Goal: Navigation & Orientation: Understand site structure

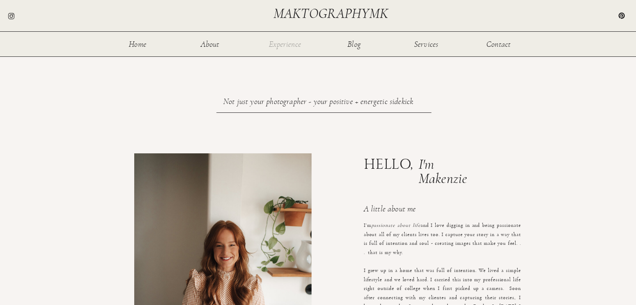
click at [271, 45] on nav "Experience" at bounding box center [284, 43] width 33 height 7
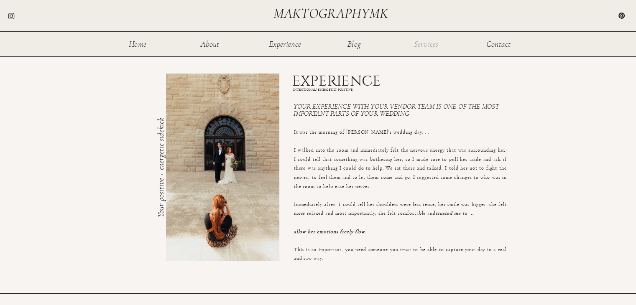
click at [427, 47] on nav "Services" at bounding box center [426, 43] width 27 height 7
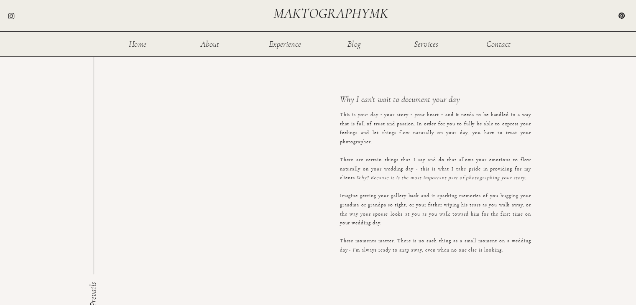
scroll to position [73, 0]
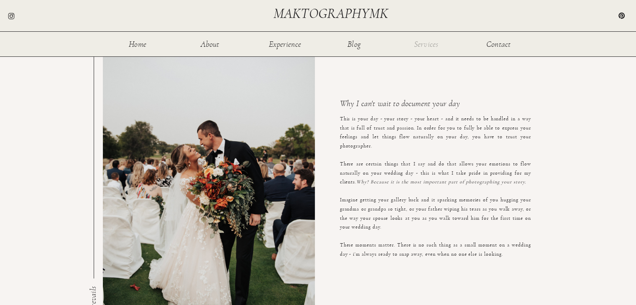
click at [424, 44] on nav "Services" at bounding box center [426, 43] width 27 height 7
click at [426, 42] on nav "Services" at bounding box center [426, 43] width 27 height 7
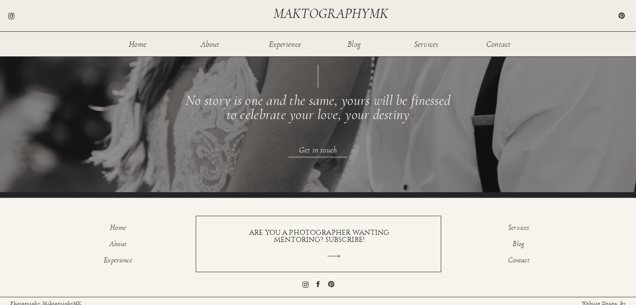
scroll to position [1128, 0]
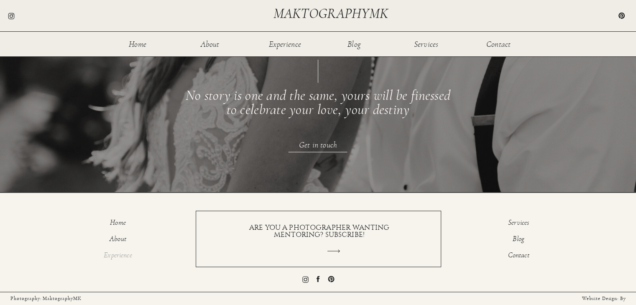
click at [116, 258] on p "Experience" at bounding box center [118, 257] width 52 height 10
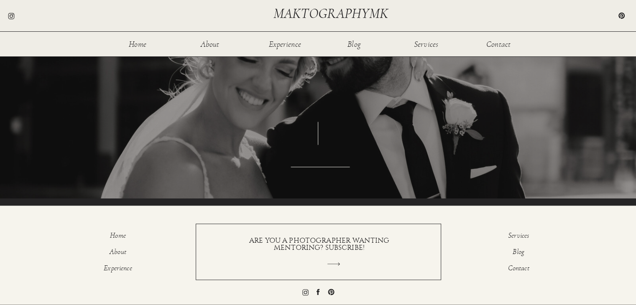
scroll to position [996, 0]
